Goal: Navigation & Orientation: Understand site structure

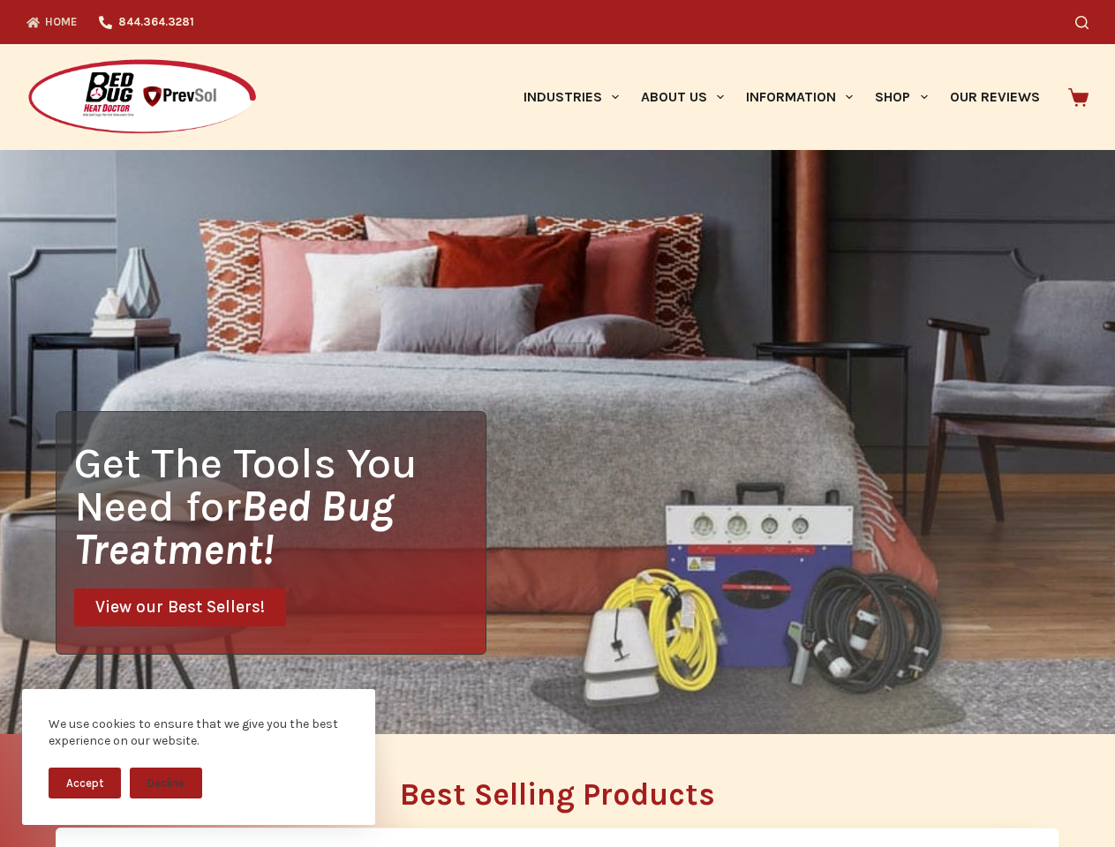
click at [557, 424] on div "Get The Tools You Need for Bed Bug Treatment! View our Best Sellers!" at bounding box center [557, 442] width 1115 height 584
click at [85, 783] on button "Accept" at bounding box center [85, 783] width 72 height 31
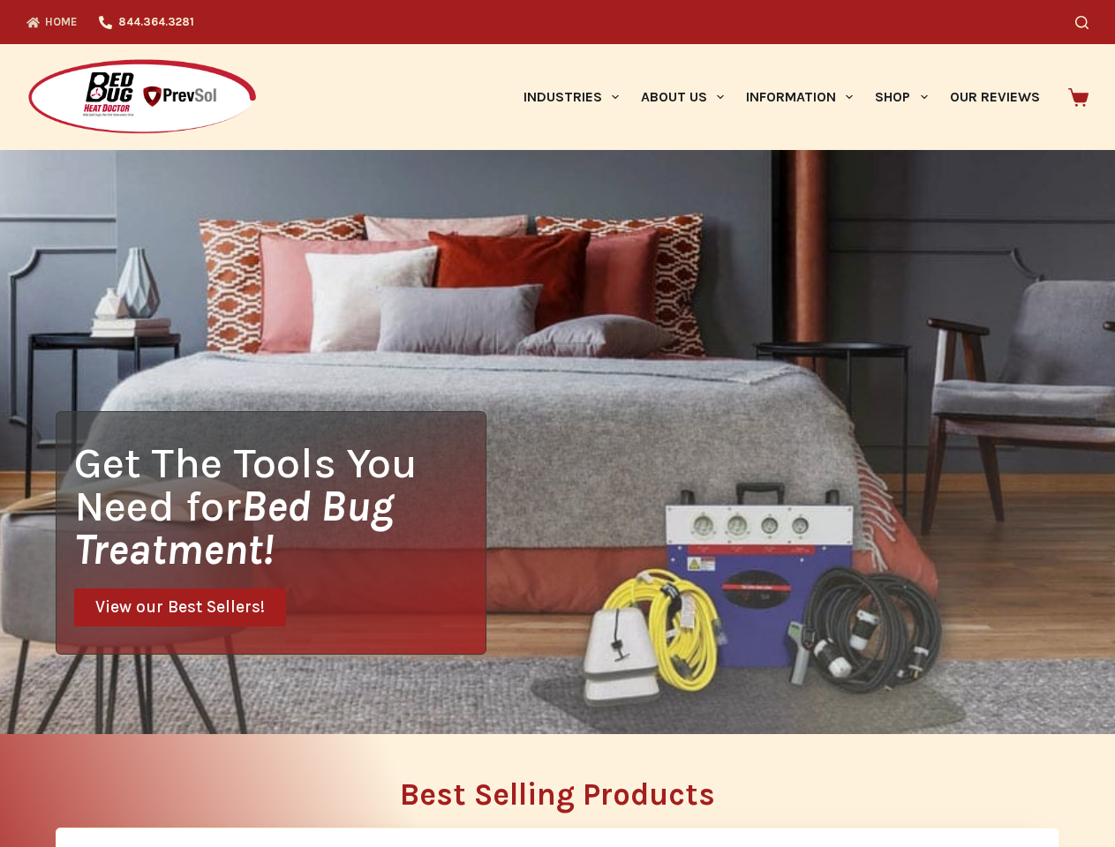
click at [166, 783] on button "Decline" at bounding box center [166, 796] width 72 height 31
click at [1088, 22] on icon "Search" at bounding box center [1081, 22] width 13 height 13
click at [577, 97] on link "Industries" at bounding box center [570, 97] width 117 height 106
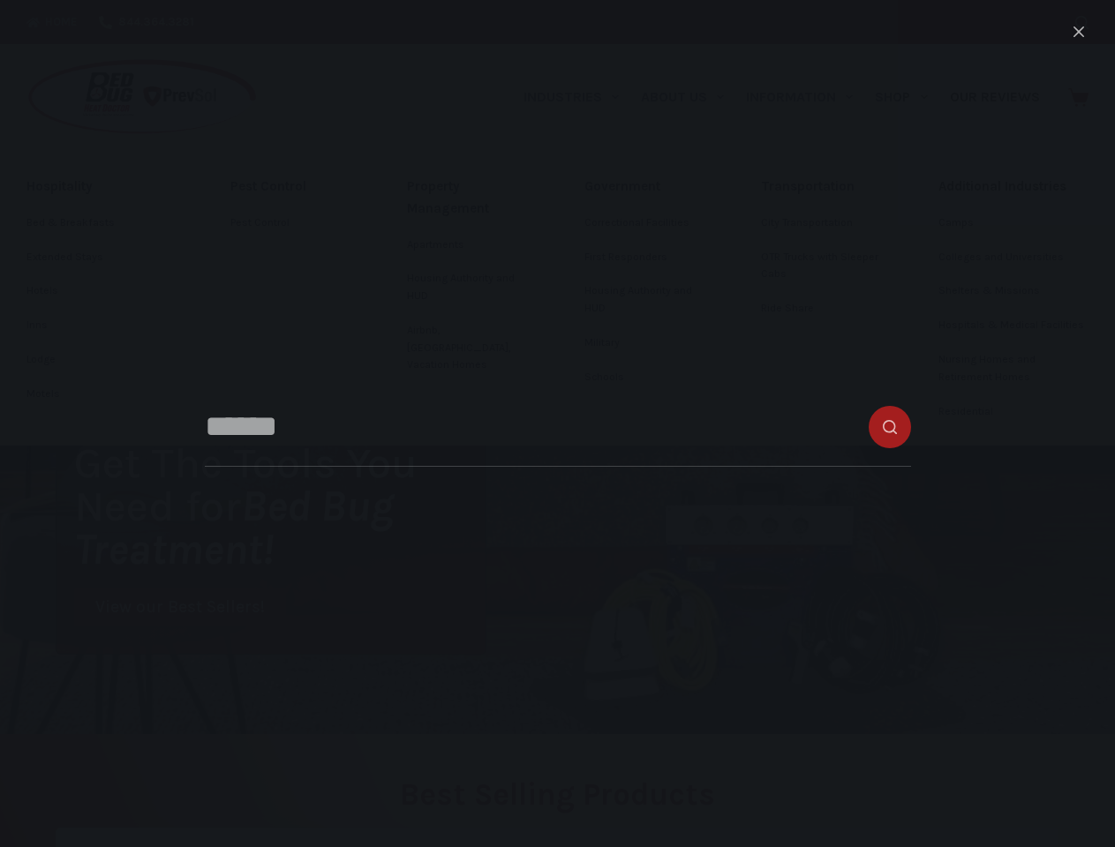
click at [689, 97] on link "About Us" at bounding box center [681, 97] width 105 height 106
click at [807, 97] on link "Information" at bounding box center [799, 97] width 129 height 106
click at [908, 97] on link "Shop" at bounding box center [901, 97] width 74 height 106
